Goal: Information Seeking & Learning: Learn about a topic

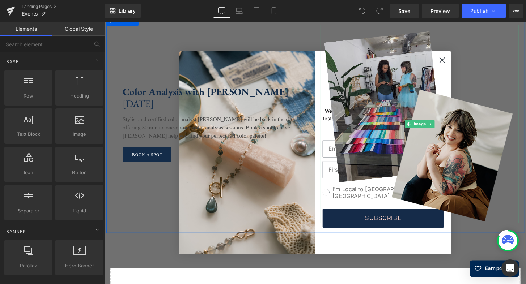
scroll to position [1577, 0]
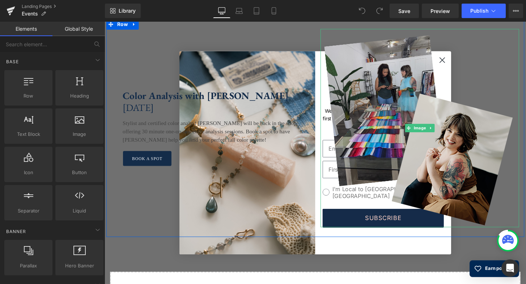
click at [453, 61] on img at bounding box center [432, 132] width 206 height 206
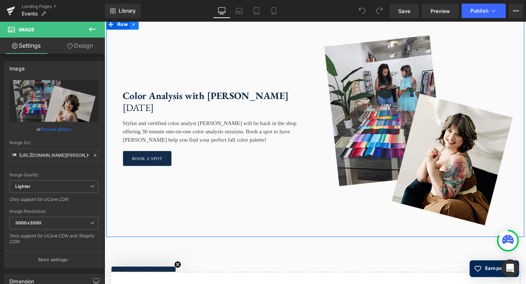
click at [134, 30] on link at bounding box center [135, 24] width 9 height 11
click at [144, 30] on link at bounding box center [144, 24] width 9 height 11
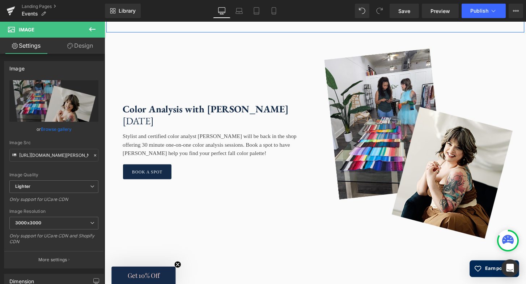
scroll to position [1790, 0]
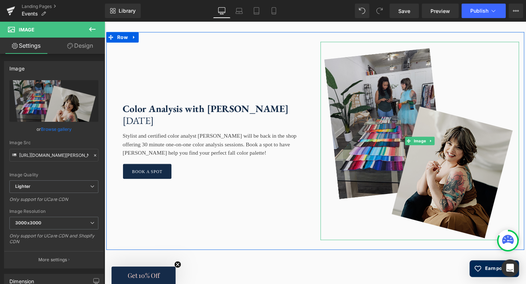
click at [405, 112] on img at bounding box center [432, 146] width 206 height 206
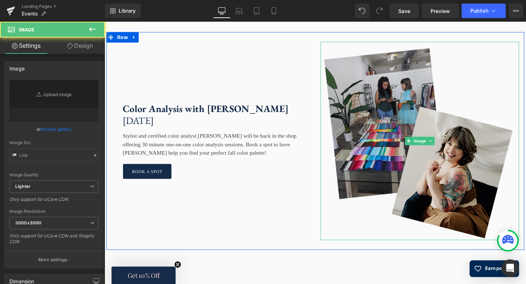
type input "[URL][DOMAIN_NAME][PERSON_NAME]"
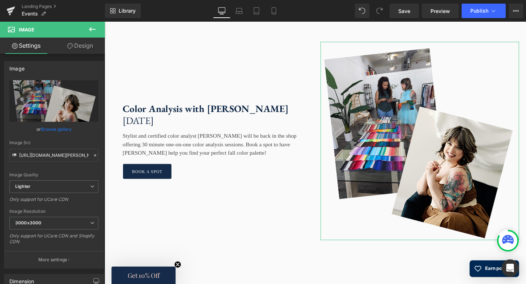
click at [62, 130] on link "Browse gallery" at bounding box center [56, 129] width 31 height 13
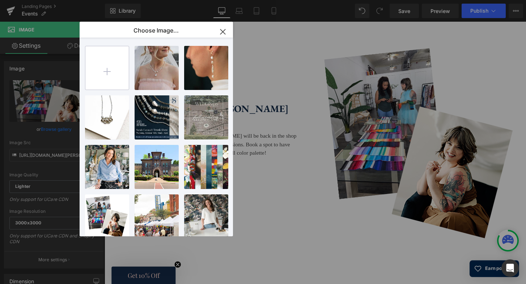
click at [110, 71] on input "file" at bounding box center [106, 67] width 43 height 43
click at [104, 70] on input "file" at bounding box center [106, 67] width 43 height 43
type input "C:\fakepath\Events(2).png"
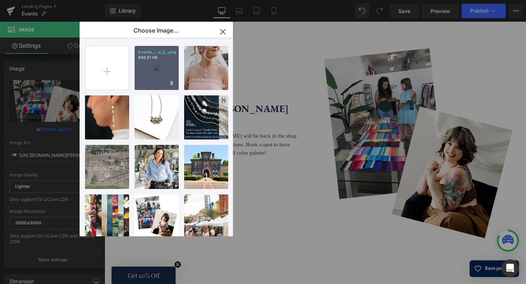
click at [151, 73] on div "Events_...s_2_.png 898.91 KB" at bounding box center [156, 68] width 44 height 44
type input "[URL][DOMAIN_NAME]"
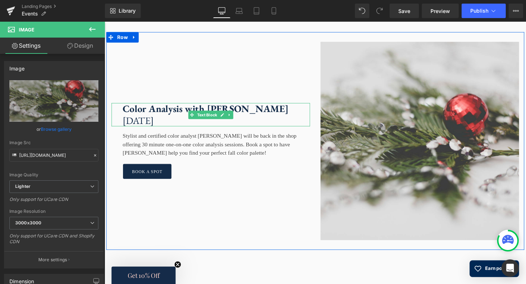
click at [252, 119] on strong "Color Analysis with [PERSON_NAME]" at bounding box center [209, 112] width 172 height 13
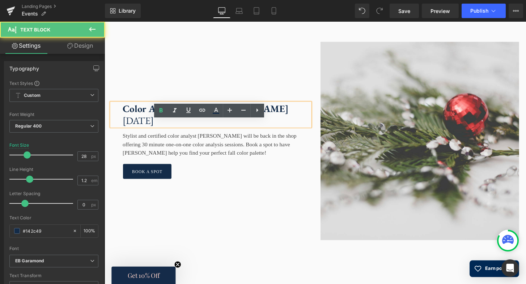
click at [264, 119] on strong "Color Analysis with [PERSON_NAME]" at bounding box center [209, 112] width 172 height 13
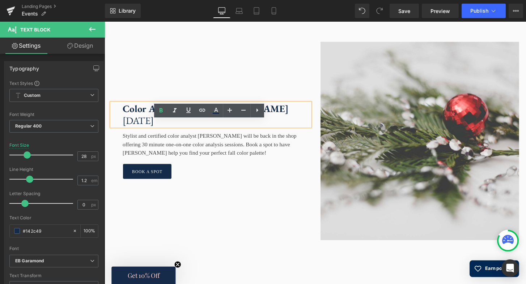
click at [269, 119] on p "Color Analysis with [PERSON_NAME]" at bounding box center [220, 112] width 195 height 12
drag, startPoint x: 268, startPoint y: 130, endPoint x: 126, endPoint y: 131, distance: 141.7
click at [126, 119] on p "Color Analysis with [PERSON_NAME]" at bounding box center [220, 112] width 195 height 12
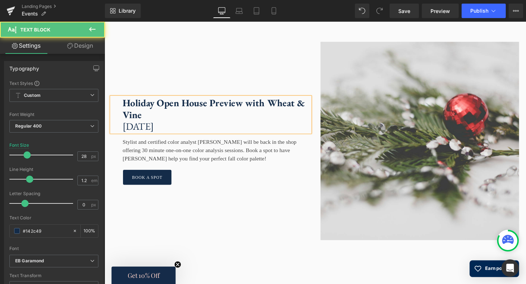
click at [253, 125] on strong "Holiday Open House Preview with Wheat & Vine" at bounding box center [217, 111] width 189 height 25
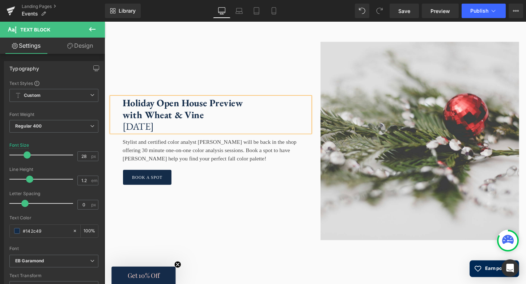
click at [213, 137] on p "[DATE]" at bounding box center [220, 131] width 195 height 12
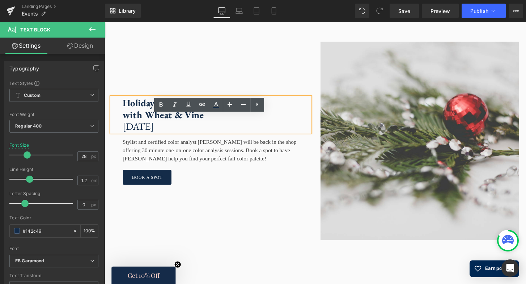
drag, startPoint x: 124, startPoint y: 151, endPoint x: 205, endPoint y: 151, distance: 80.6
click at [204, 137] on p "[DATE]" at bounding box center [220, 131] width 195 height 12
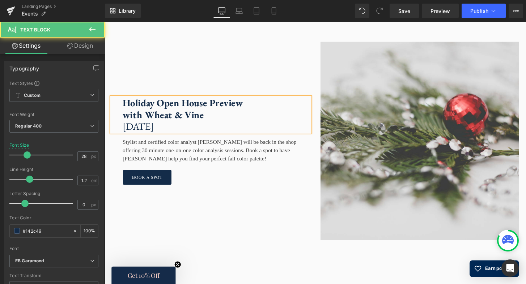
click at [224, 137] on p "[DATE]" at bounding box center [220, 131] width 195 height 12
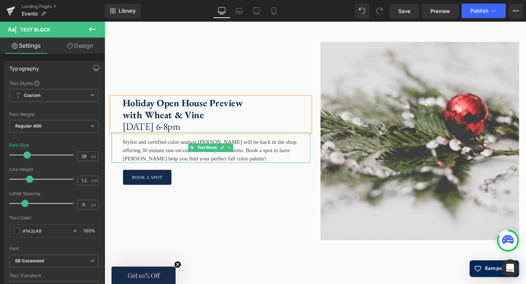
click at [159, 168] on div "Stylist and certified color analyst [PERSON_NAME] will be back in the shop offe…" at bounding box center [215, 153] width 206 height 32
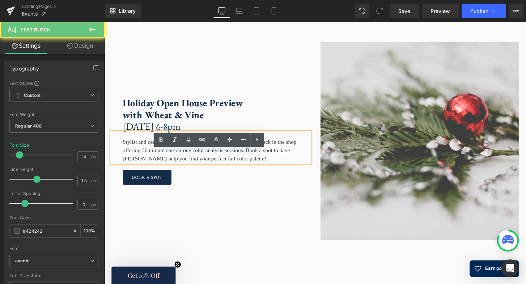
click at [179, 168] on div "Stylist and certified color analyst [PERSON_NAME] will be back in the shop offe…" at bounding box center [215, 153] width 206 height 32
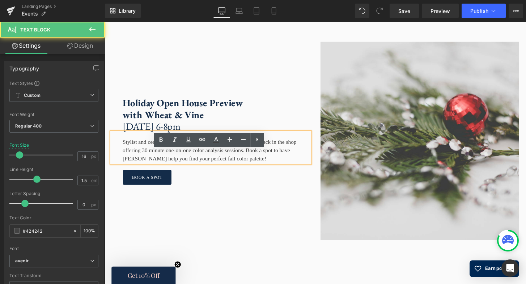
click at [239, 168] on div "Stylist and certified color analyst [PERSON_NAME] will be back in the shop offe…" at bounding box center [215, 153] width 206 height 32
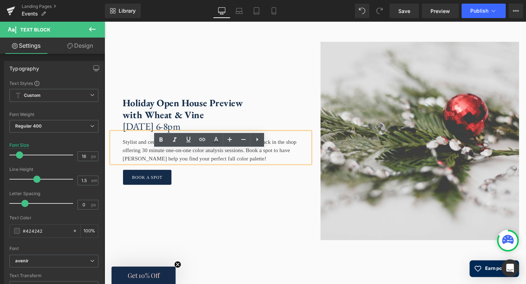
click at [256, 168] on div "Stylist and certified color analyst [PERSON_NAME] will be back in the shop offe…" at bounding box center [215, 153] width 206 height 32
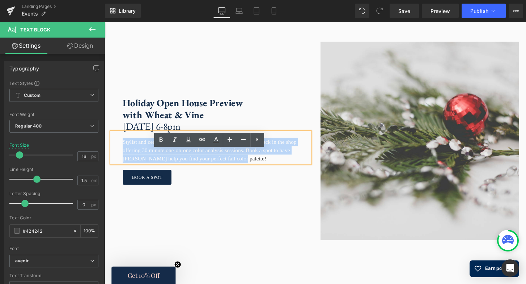
drag, startPoint x: 258, startPoint y: 182, endPoint x: 105, endPoint y: 168, distance: 153.9
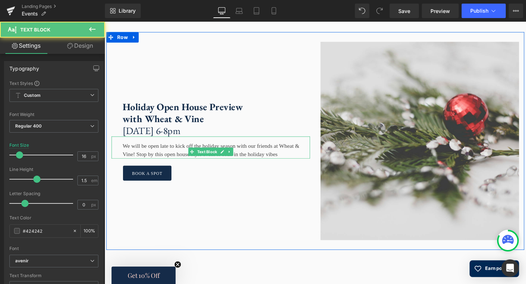
click at [255, 164] on div "We will be open late to kick off the holiday season with our friends at Wheat &…" at bounding box center [215, 152] width 206 height 23
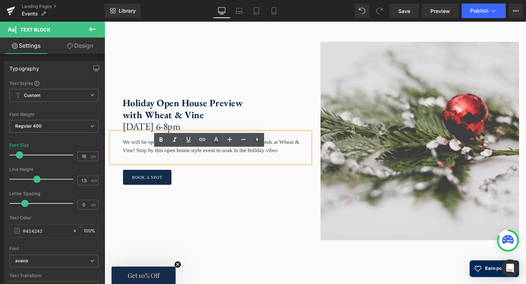
click at [144, 168] on div "We will be open late to kick off the holiday season with our friends at Wheat &…" at bounding box center [215, 153] width 206 height 32
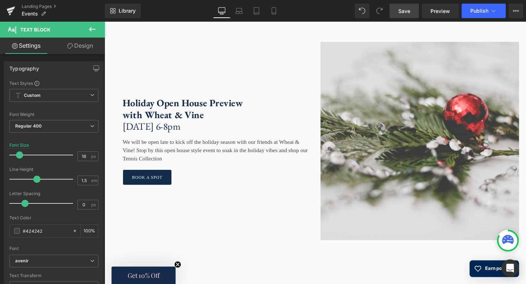
click at [403, 13] on span "Save" at bounding box center [404, 11] width 12 height 8
